Goal: Information Seeking & Learning: Learn about a topic

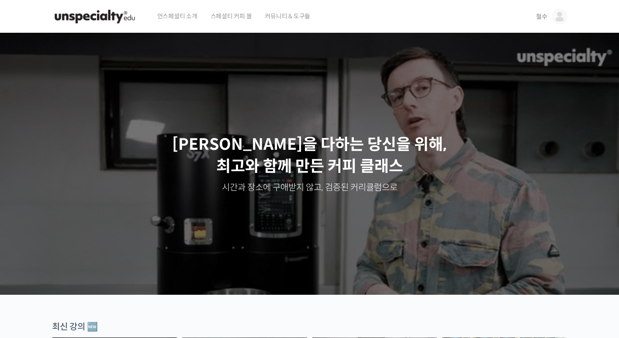
click at [560, 14] on img at bounding box center [560, 17] width 16 height 16
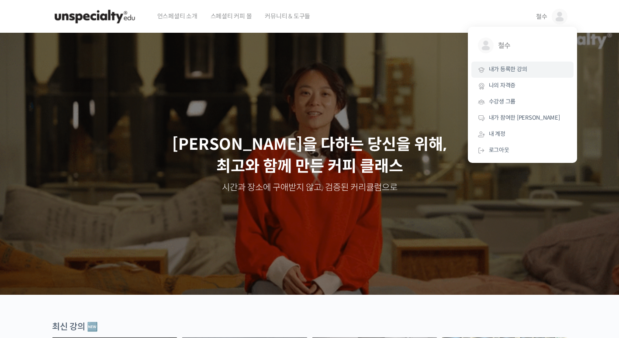
click at [516, 66] on span "내가 등록한 강의" at bounding box center [508, 69] width 38 height 7
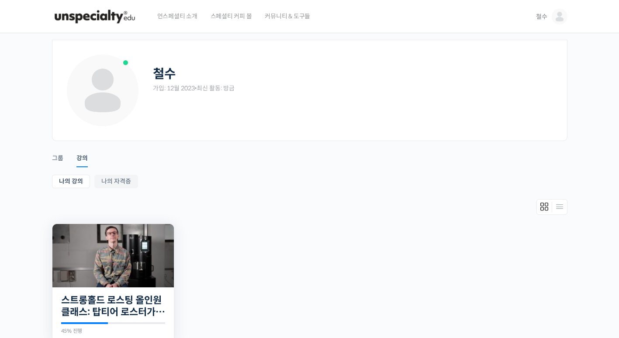
click at [155, 231] on img at bounding box center [112, 255] width 121 height 63
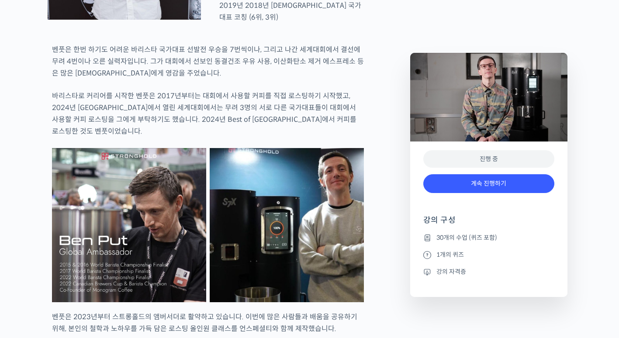
scroll to position [567, 0]
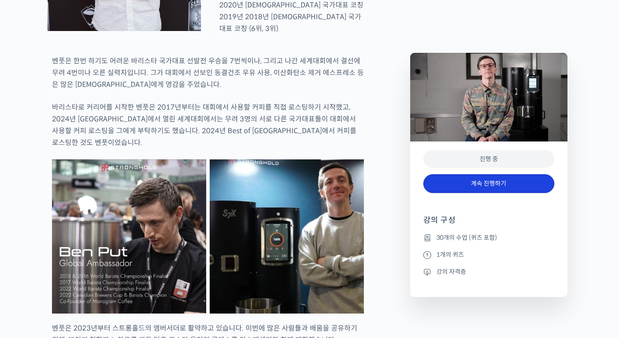
click at [514, 177] on link "계속 진행하기" at bounding box center [488, 183] width 131 height 19
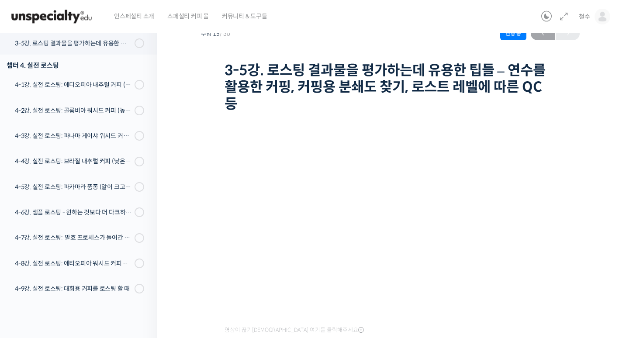
scroll to position [123, 0]
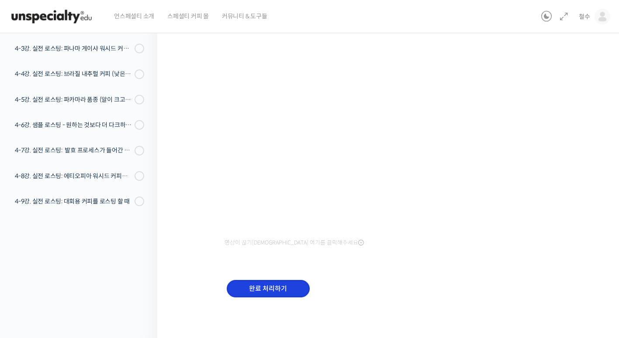
click at [295, 289] on input "완료 처리하기" at bounding box center [268, 289] width 83 height 18
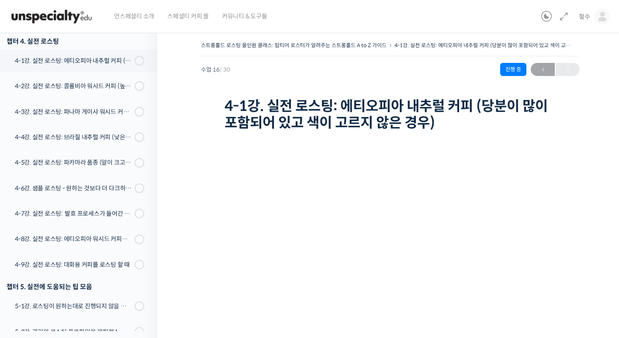
scroll to position [44, 0]
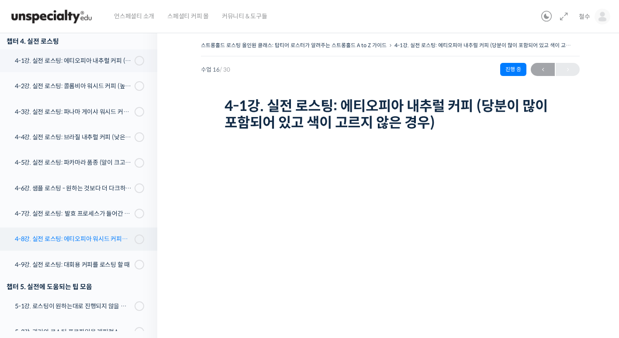
scroll to position [479, 0]
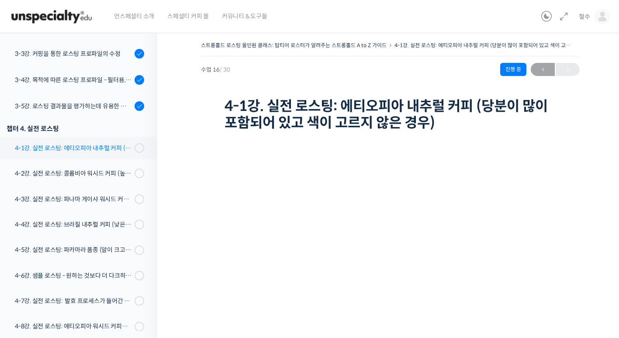
click at [86, 148] on div "4-1강. 실전 로스팅: 에티오피아 내추럴 커피 (당분이 많이 포함되어 있고 색이 고르지 않은 경우)" at bounding box center [73, 148] width 117 height 10
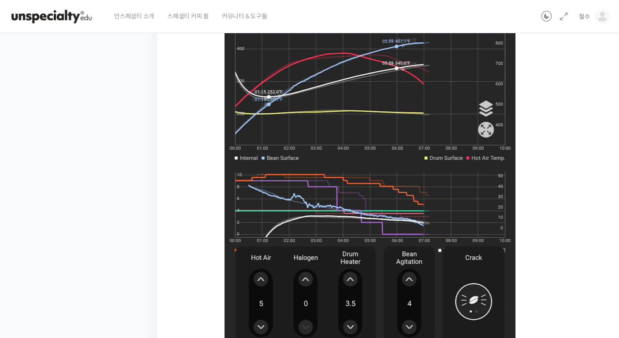
scroll to position [588, 0]
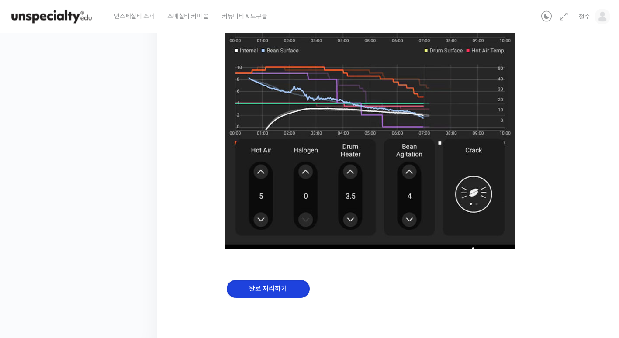
click at [269, 288] on input "완료 처리하기" at bounding box center [268, 289] width 83 height 18
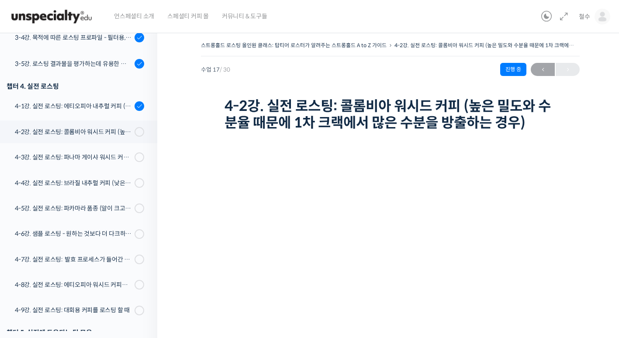
scroll to position [44, 0]
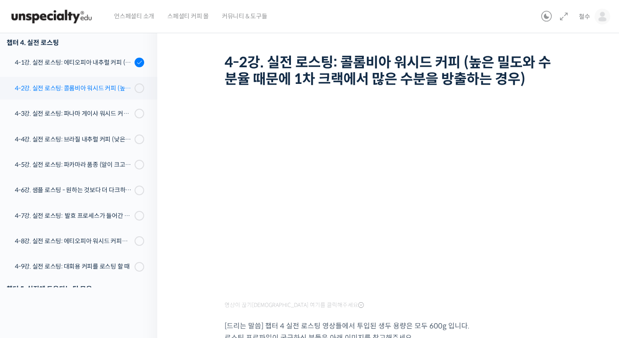
click at [90, 81] on link "4-2강. 실전 로스팅: 콜롬비아 워시드 커피 (높은 밀도와 수분율 때문에 1차 크랙에서 많은 수분을 방출하는 경우)" at bounding box center [77, 88] width 162 height 23
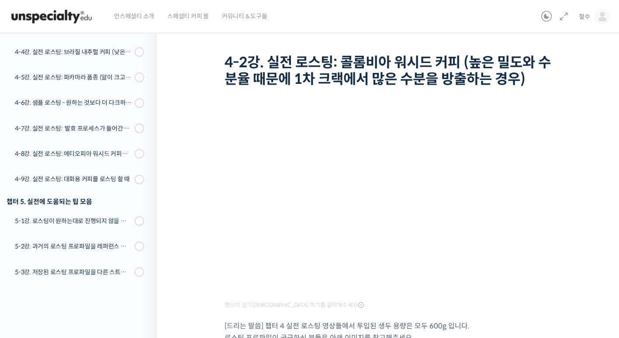
scroll to position [87, 0]
